Goal: Task Accomplishment & Management: Manage account settings

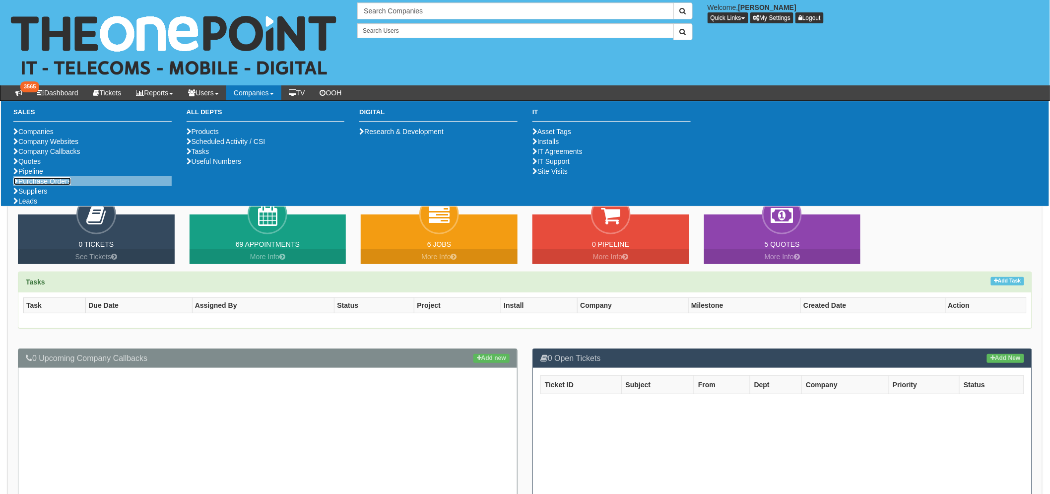
click at [67, 185] on link "Purchase Orders" at bounding box center [42, 181] width 58 height 8
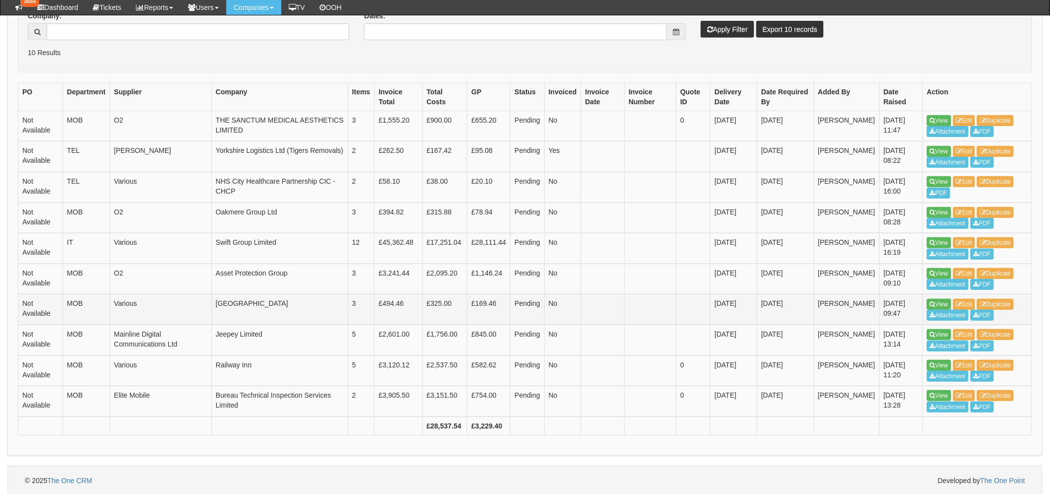
scroll to position [236, 0]
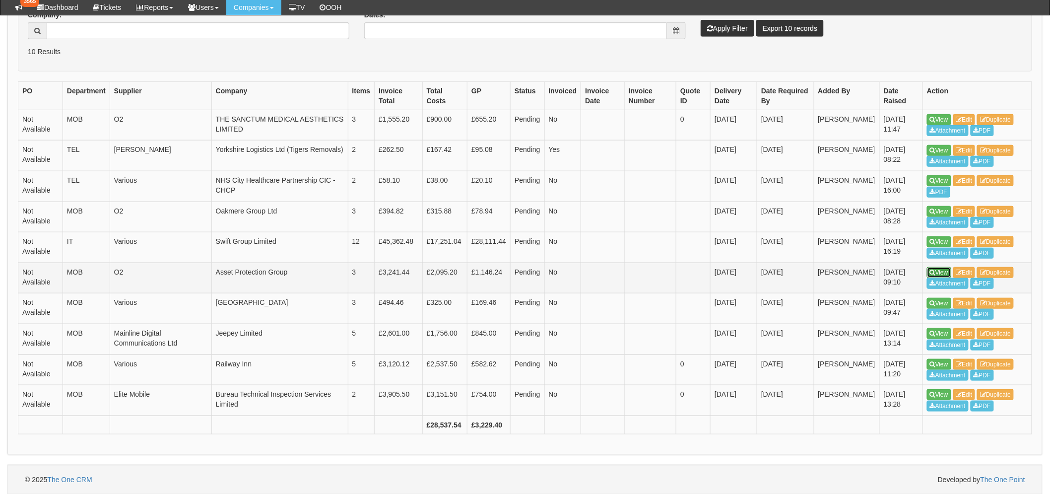
click at [949, 276] on link "View" at bounding box center [939, 272] width 24 height 11
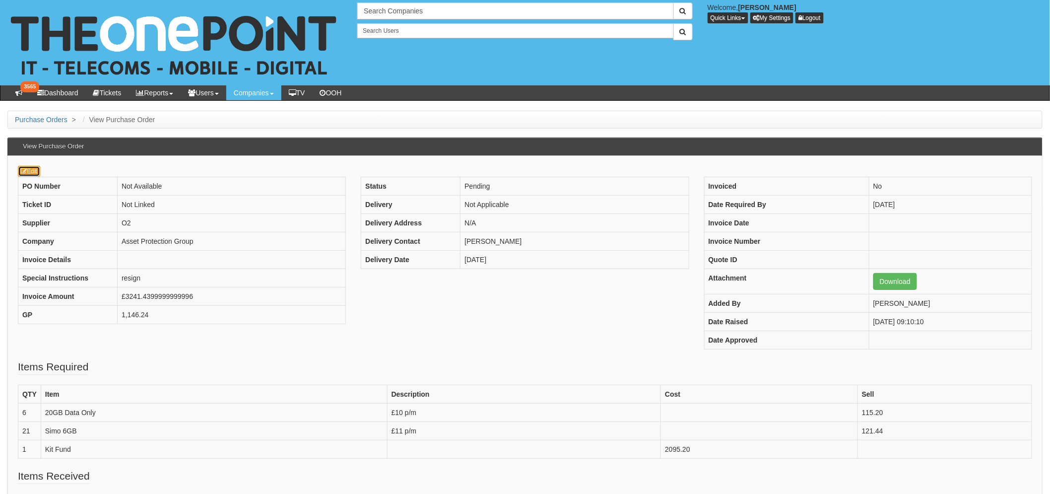
click at [27, 170] on link "Edit" at bounding box center [29, 171] width 22 height 11
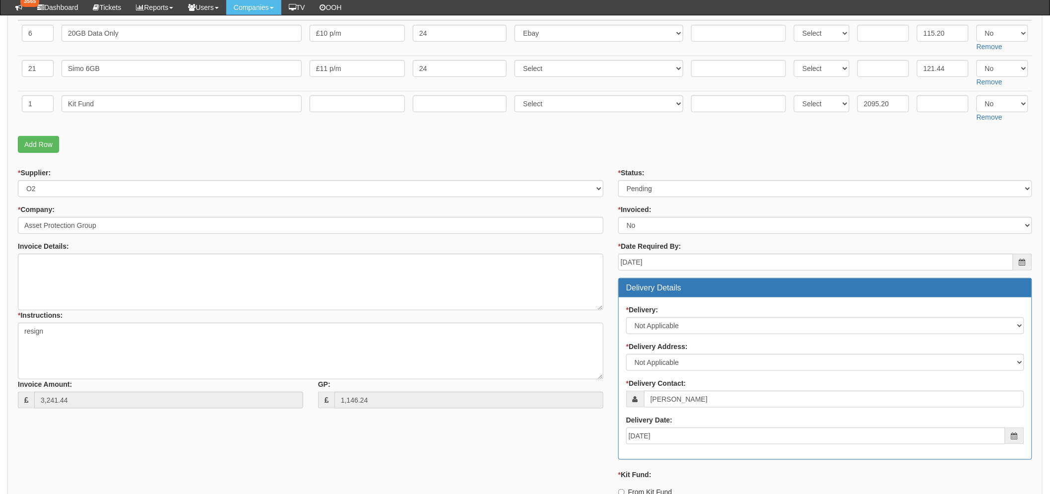
scroll to position [220, 0]
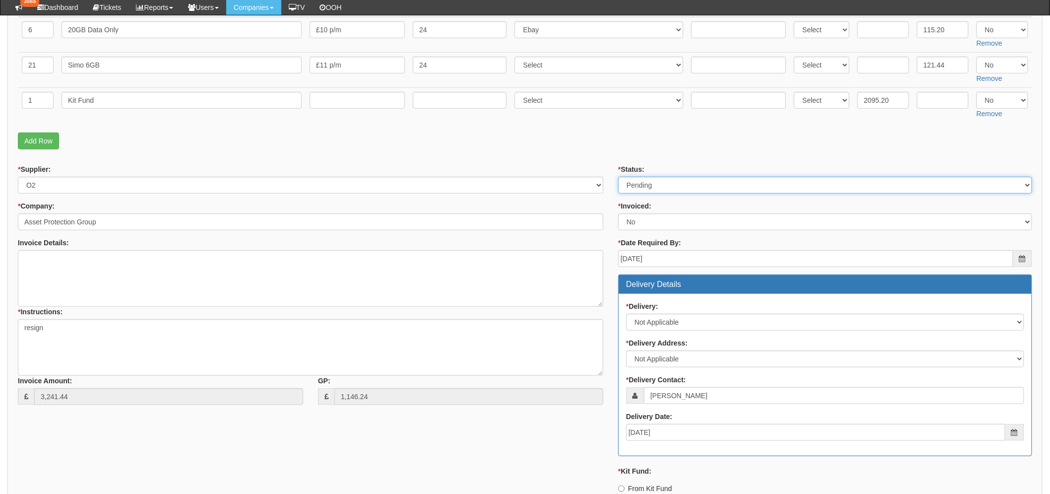
click at [657, 184] on select "Select Approved Completed Delivered Invoiced Ordered Ordered to site Part Order…" at bounding box center [825, 185] width 414 height 17
select select "2"
click at [618, 177] on select "Select Approved Completed Delivered Invoiced Ordered Ordered to site Part Order…" at bounding box center [825, 185] width 414 height 17
click at [483, 134] on p "Add Row" at bounding box center [525, 140] width 1014 height 17
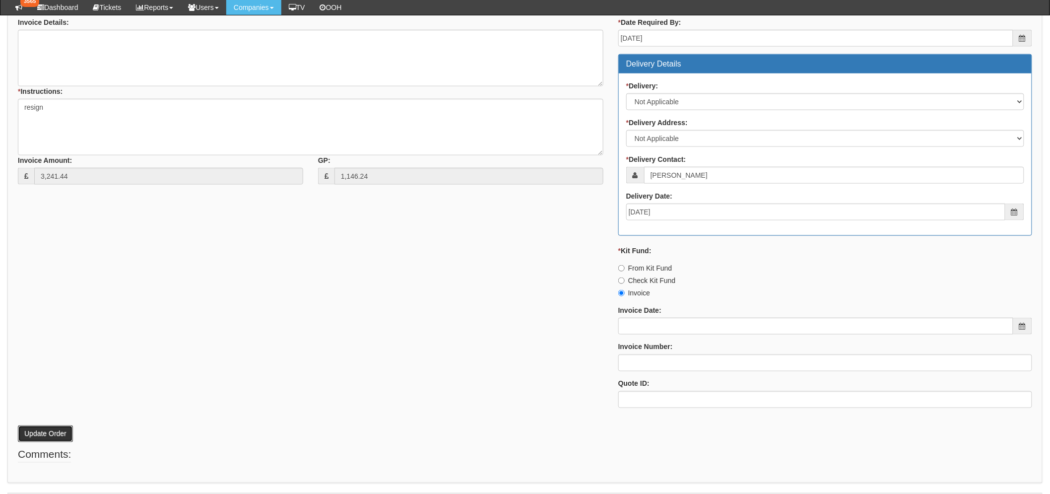
click at [44, 432] on button "Update Order" at bounding box center [45, 433] width 55 height 17
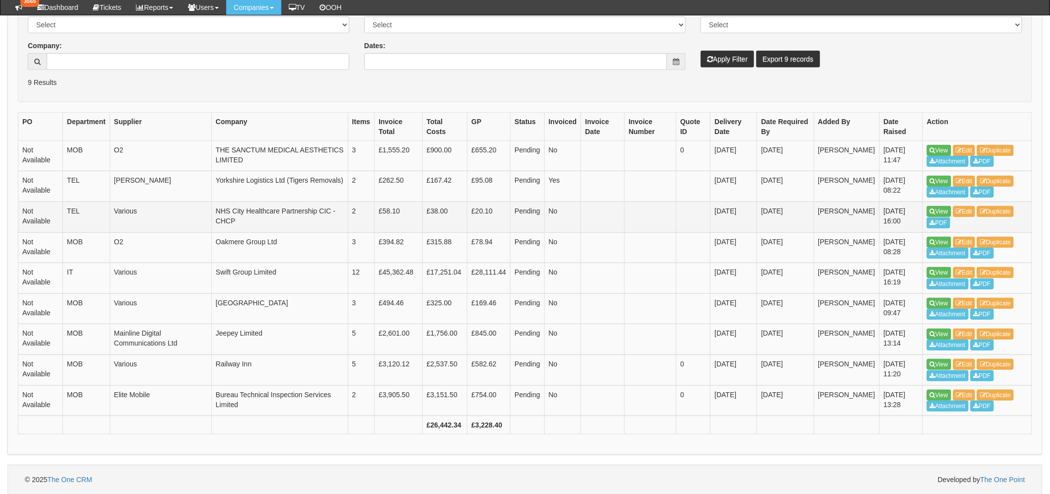
scroll to position [229, 0]
click at [938, 239] on link "View" at bounding box center [939, 241] width 24 height 11
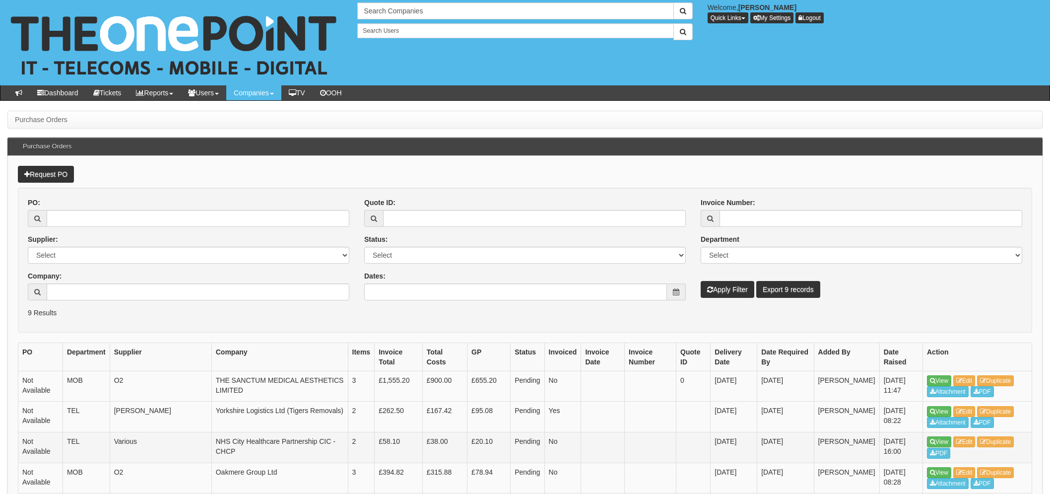
scroll to position [230, 0]
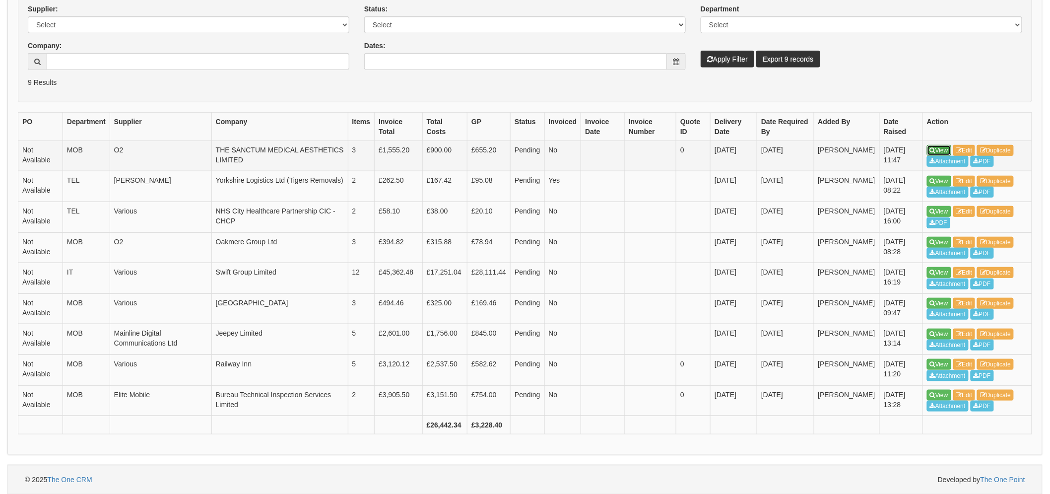
click at [936, 151] on link "View" at bounding box center [939, 150] width 24 height 11
